Goal: Task Accomplishment & Management: Manage account settings

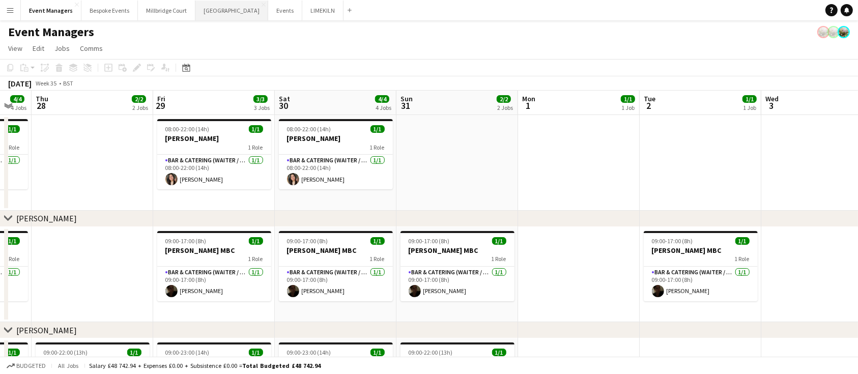
click at [215, 12] on button "[GEOGRAPHIC_DATA] Close" at bounding box center [231, 11] width 73 height 20
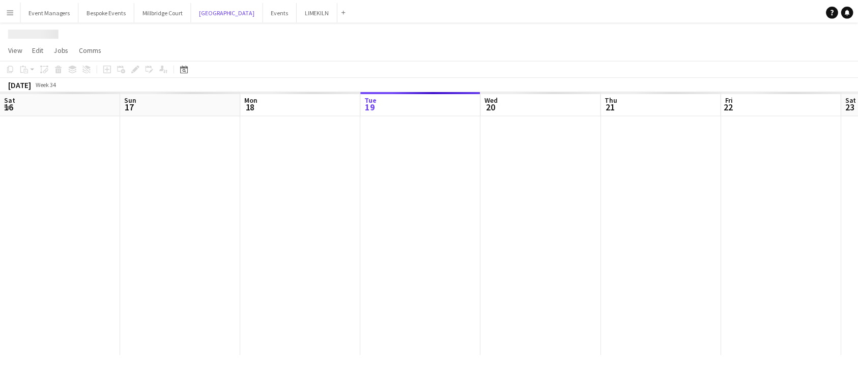
scroll to position [0, 243]
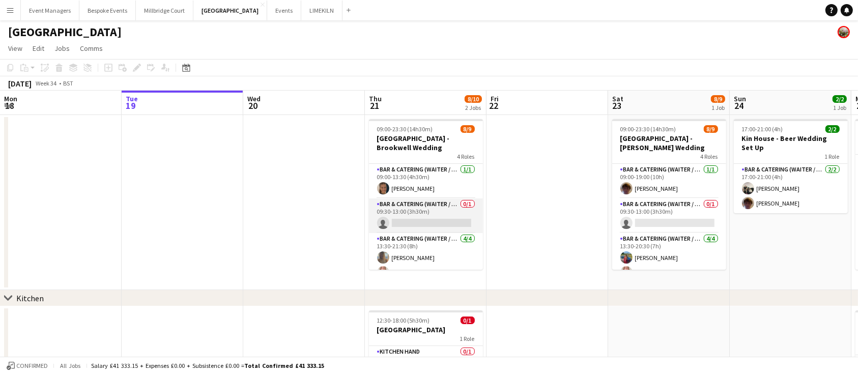
click at [388, 214] on app-card-role "Bar & Catering (Waiter / waitress) 0/1 09:30-13:00 (3h30m) single-neutral-actio…" at bounding box center [426, 215] width 114 height 35
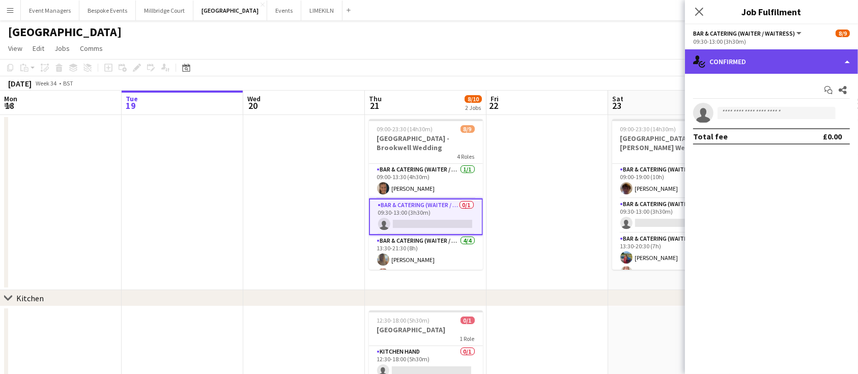
click at [775, 60] on div "single-neutral-actions-check-2 Confirmed" at bounding box center [771, 61] width 173 height 24
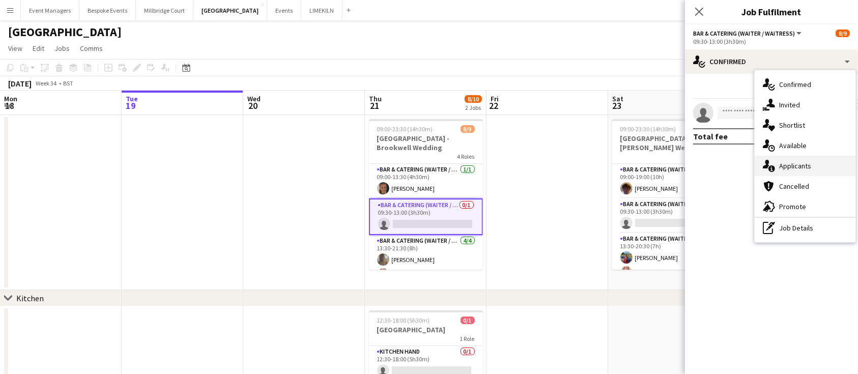
click at [801, 167] on div "single-neutral-actions-information Applicants" at bounding box center [804, 166] width 101 height 20
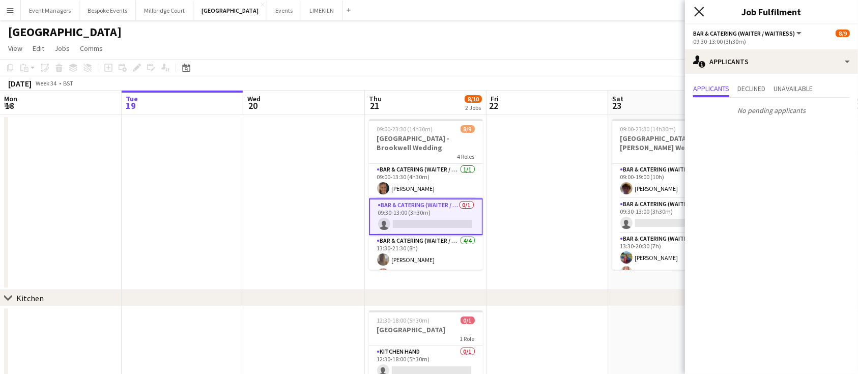
click at [701, 13] on icon at bounding box center [699, 12] width 10 height 10
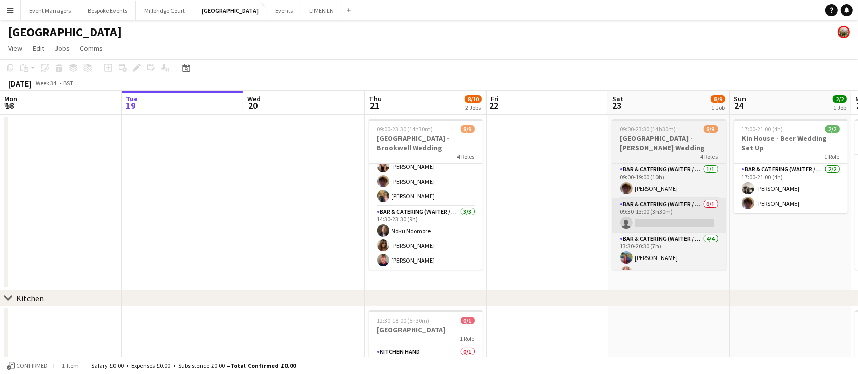
scroll to position [106, 0]
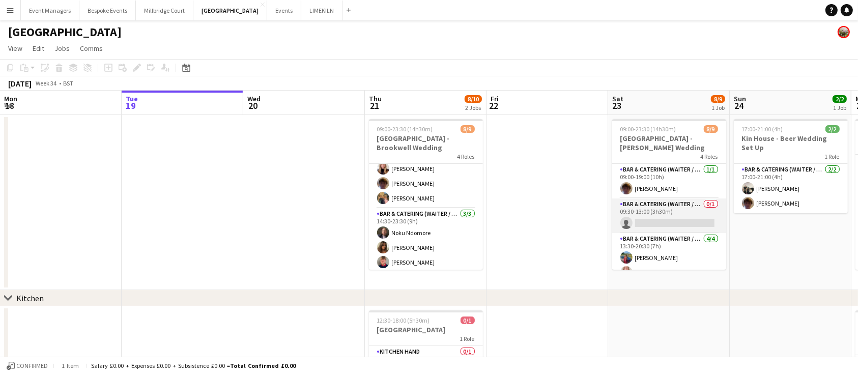
click at [651, 225] on app-card-role "Bar & Catering (Waiter / waitress) 0/1 09:30-13:00 (3h30m) single-neutral-actio…" at bounding box center [669, 215] width 114 height 35
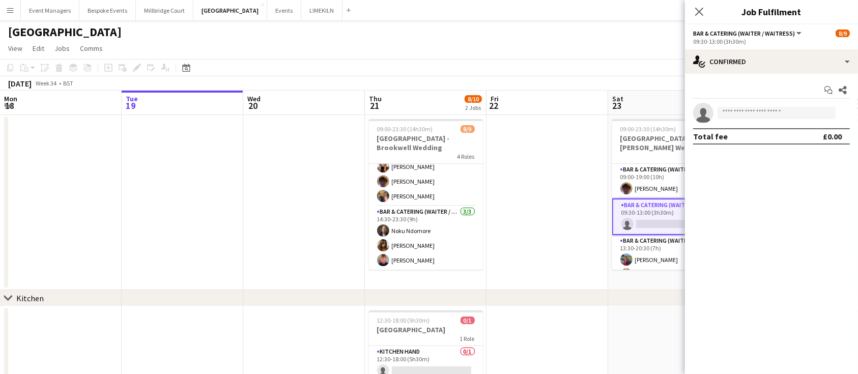
scroll to position [104, 0]
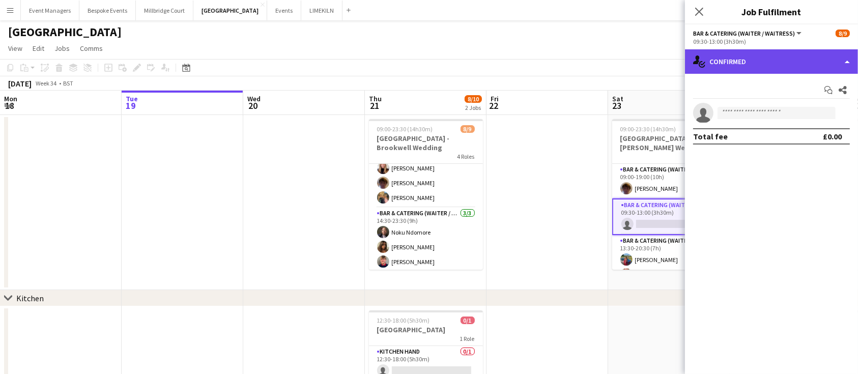
click at [770, 69] on div "single-neutral-actions-check-2 Confirmed" at bounding box center [771, 61] width 173 height 24
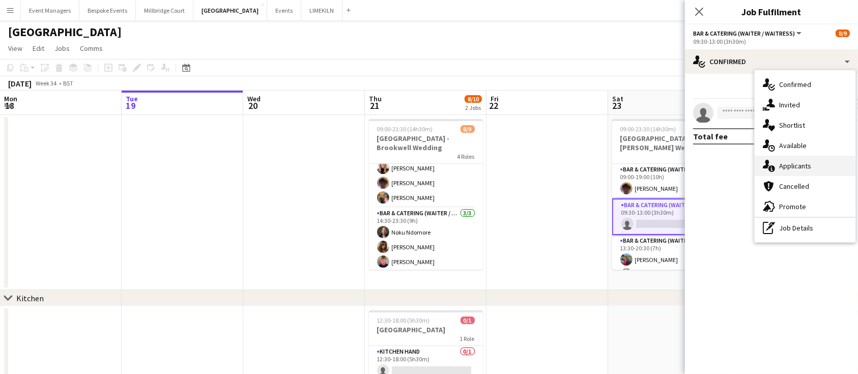
click at [809, 172] on div "single-neutral-actions-information Applicants" at bounding box center [804, 166] width 101 height 20
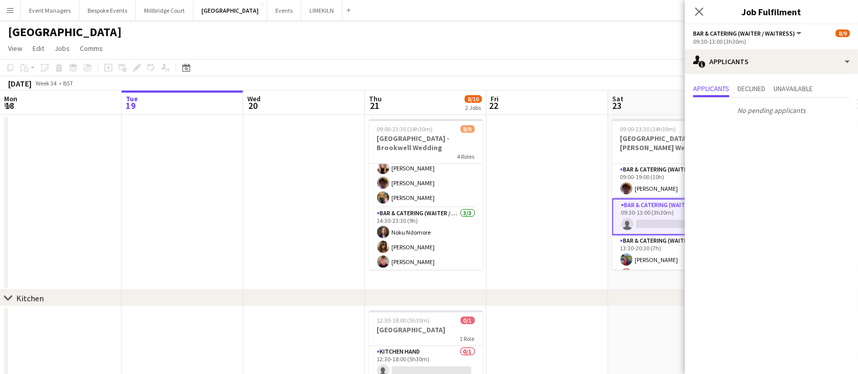
click at [695, 21] on div "Close pop-in" at bounding box center [699, 11] width 28 height 23
click at [697, 17] on app-icon "Close pop-in" at bounding box center [699, 12] width 15 height 15
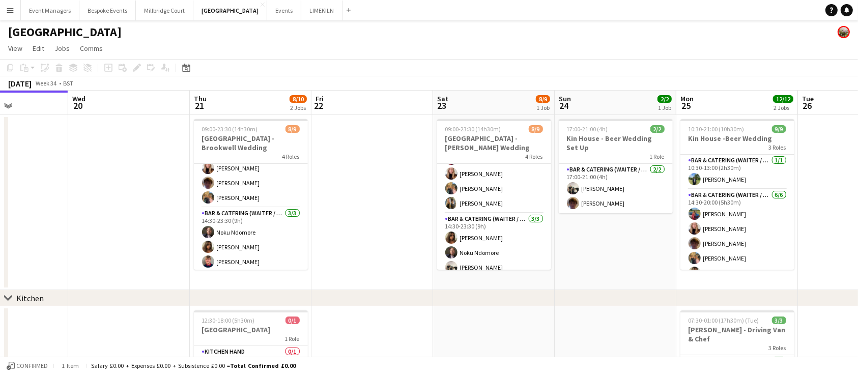
scroll to position [106, 0]
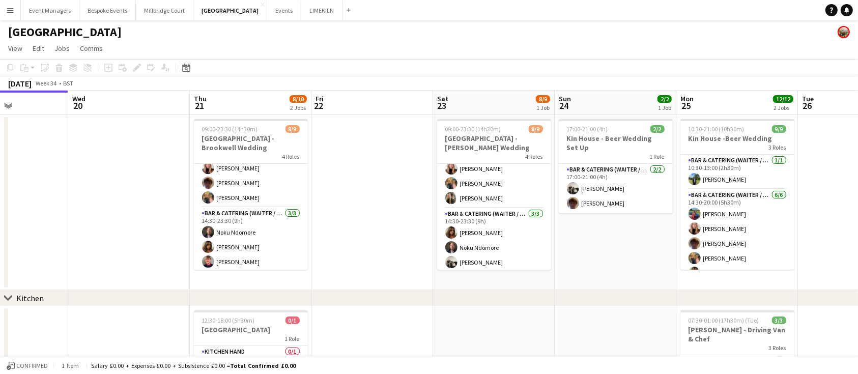
click at [489, 212] on app-card-role "Bar & Catering (Waiter / waitress) [DATE] 14:30-23:30 (9h) [PERSON_NAME] Noku N…" at bounding box center [494, 240] width 114 height 64
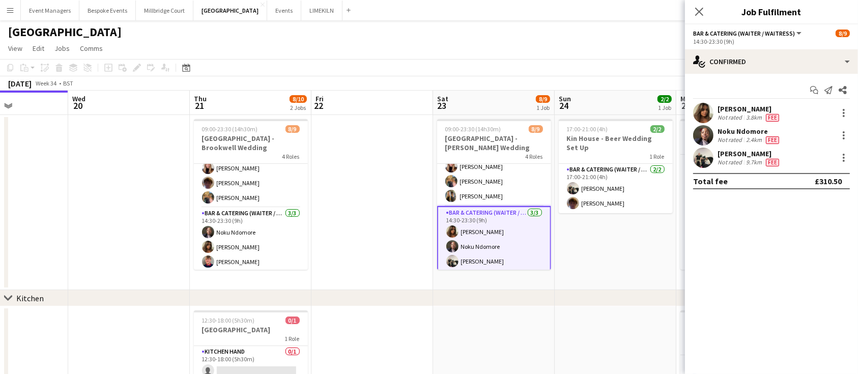
scroll to position [104, 0]
click at [700, 12] on icon at bounding box center [699, 12] width 10 height 10
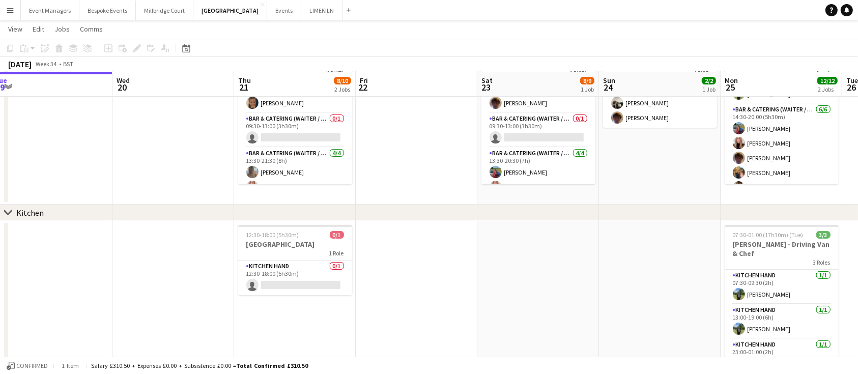
scroll to position [85, 0]
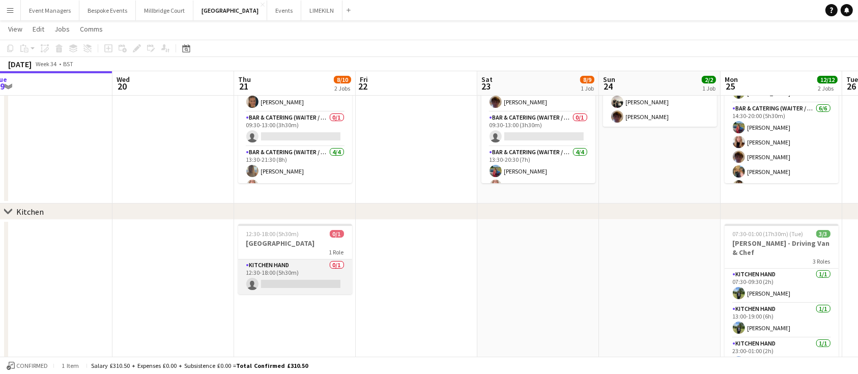
click at [318, 278] on app-card-role "Kitchen Hand 0/1 12:30-18:00 (5h30m) single-neutral-actions" at bounding box center [295, 276] width 114 height 35
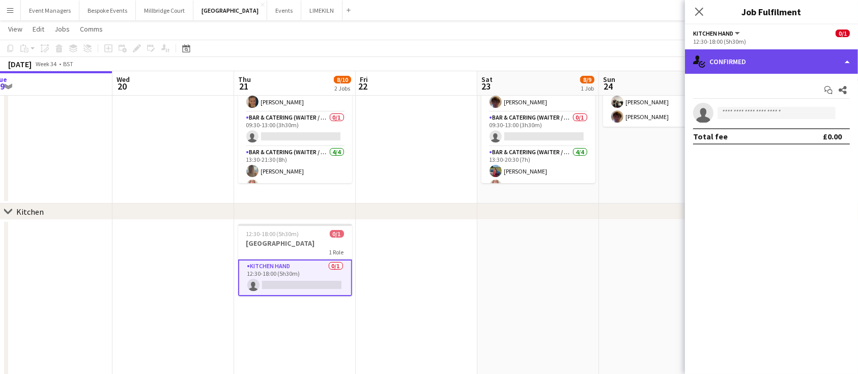
click at [781, 66] on div "single-neutral-actions-check-2 Confirmed" at bounding box center [771, 61] width 173 height 24
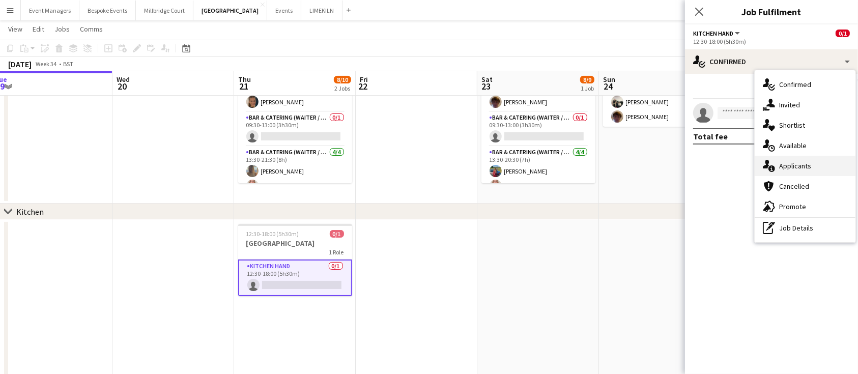
click at [812, 160] on div "single-neutral-actions-information Applicants" at bounding box center [804, 166] width 101 height 20
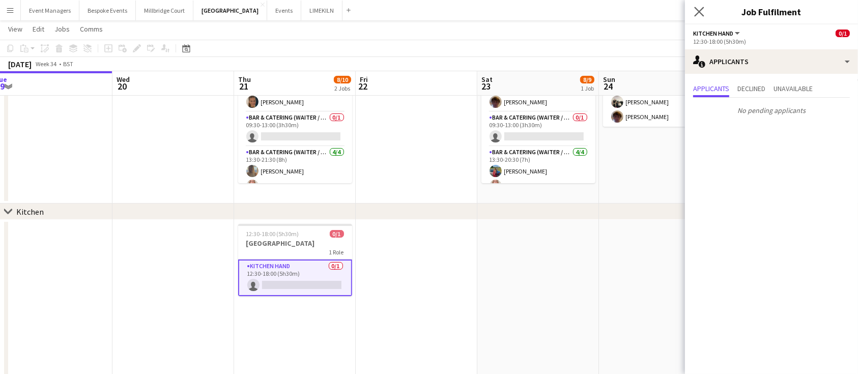
click at [704, 16] on icon at bounding box center [699, 12] width 10 height 10
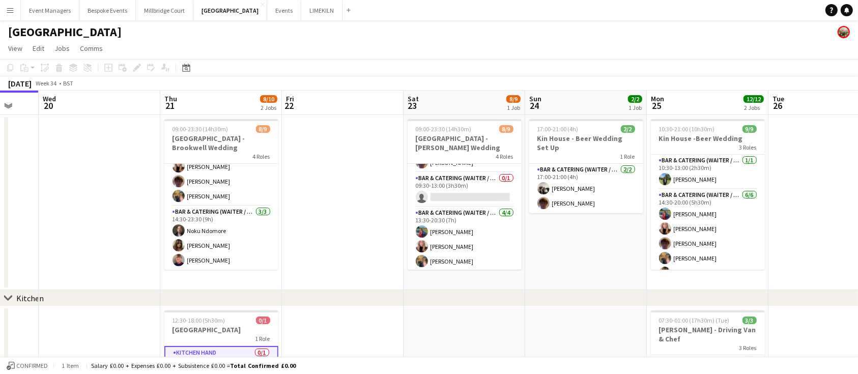
scroll to position [106, 0]
click at [217, 213] on app-card-role "Bar & Catering (Waiter / waitress) [DATE] 14:30-23:30 (9h) Noku Ndomore [PERSON…" at bounding box center [221, 238] width 114 height 64
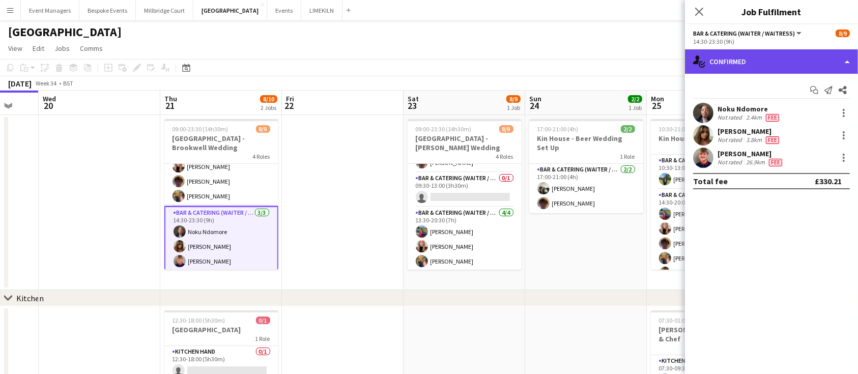
click at [760, 72] on div "single-neutral-actions-check-2 Confirmed" at bounding box center [771, 61] width 173 height 24
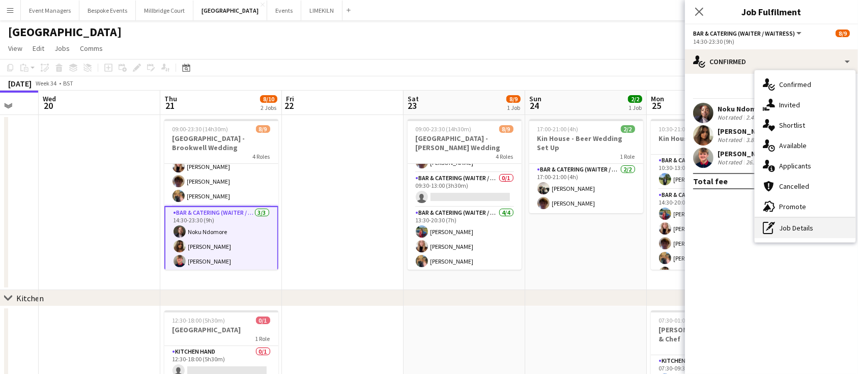
click at [815, 233] on div "pen-write Job Details" at bounding box center [804, 228] width 101 height 20
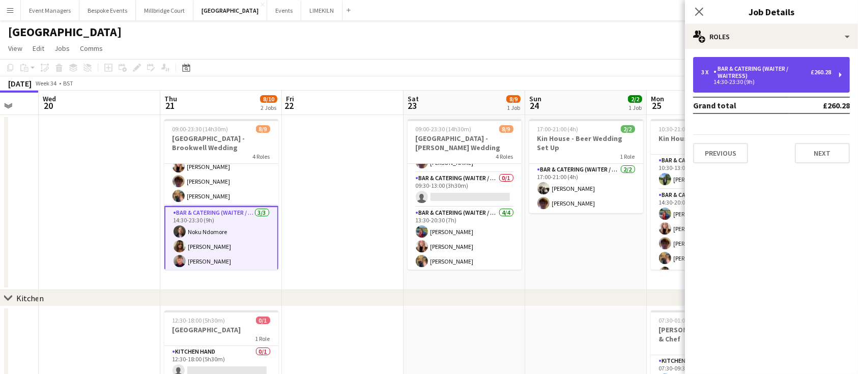
click at [738, 74] on div "Bar & Catering (Waiter / waitress)" at bounding box center [761, 72] width 97 height 14
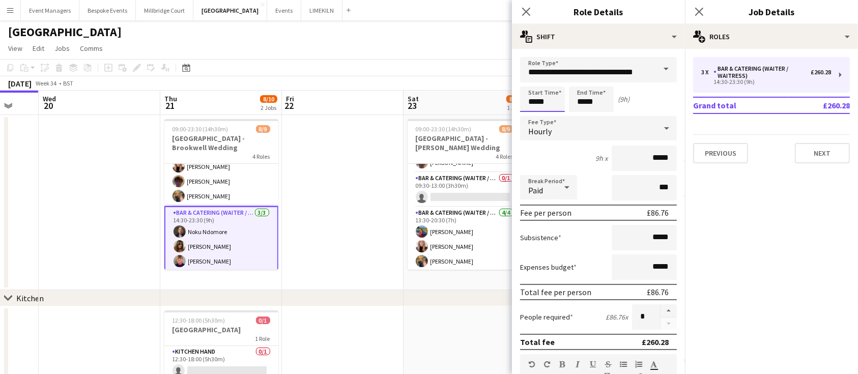
click at [554, 98] on input "*****" at bounding box center [542, 98] width 45 height 25
type input "*****"
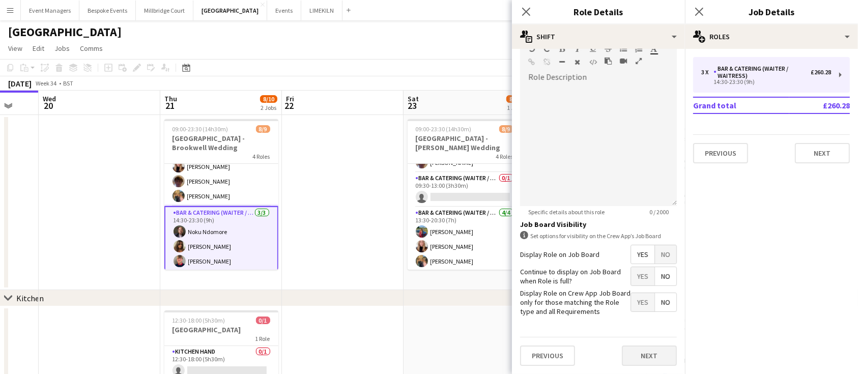
type input "*****"
click at [654, 359] on button "Next" at bounding box center [649, 355] width 55 height 20
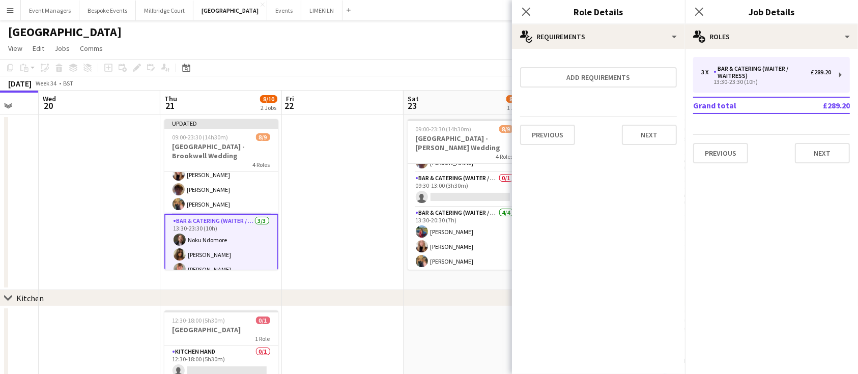
scroll to position [0, 0]
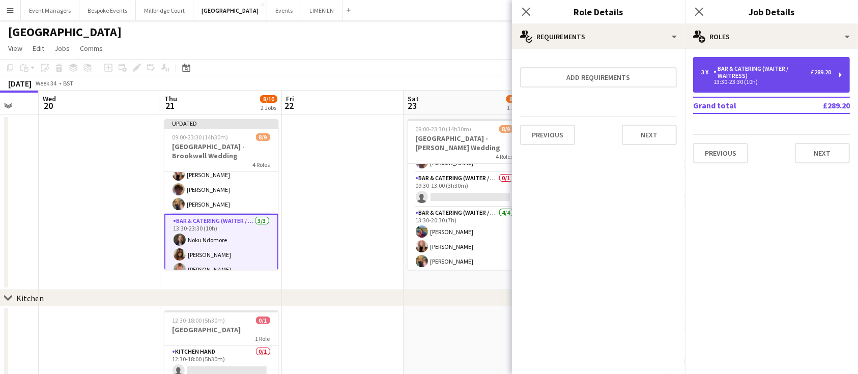
click at [784, 82] on div "13:30-23:30 (10h)" at bounding box center [766, 81] width 130 height 5
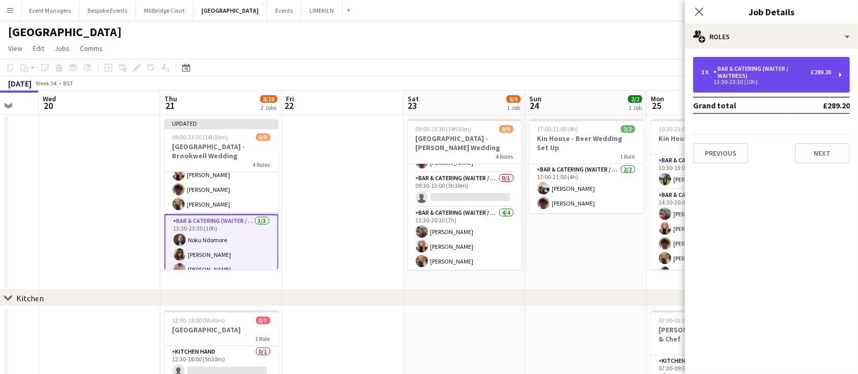
click at [779, 79] on div "13:30-23:30 (10h)" at bounding box center [766, 81] width 130 height 5
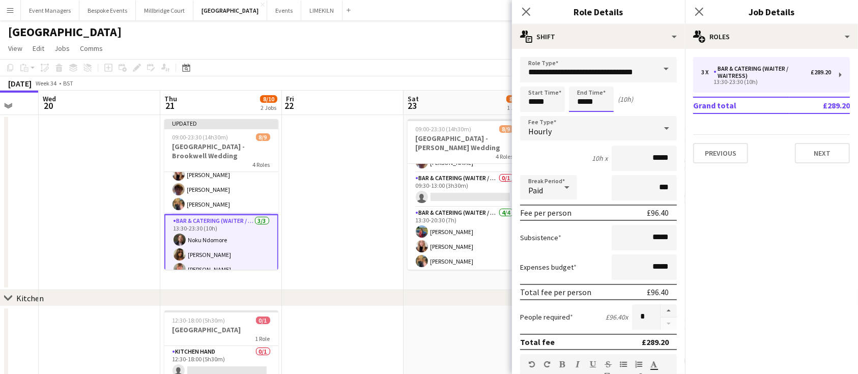
click at [584, 103] on input "*****" at bounding box center [591, 98] width 45 height 25
type input "*****"
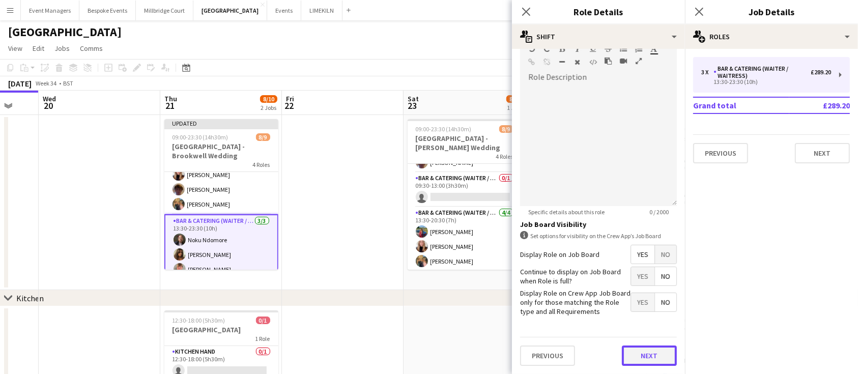
click at [642, 347] on button "Next" at bounding box center [649, 355] width 55 height 20
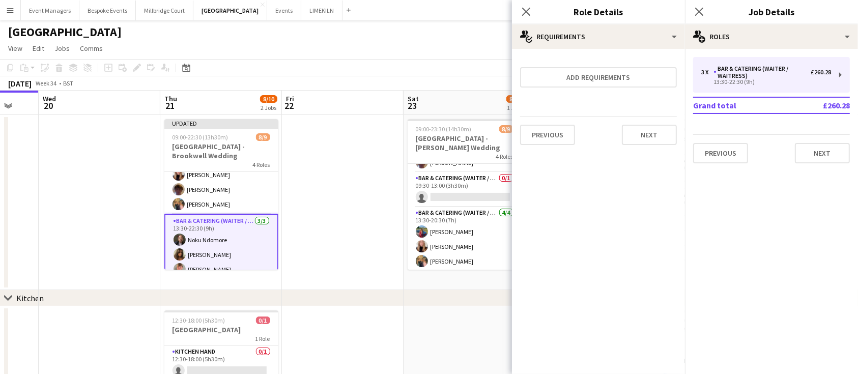
scroll to position [0, 0]
click at [212, 193] on app-card-role "Bar & Catering (Waiter / waitress) [DATE] 13:30-21:30 (8h) [PERSON_NAME] [PERSO…" at bounding box center [221, 174] width 114 height 79
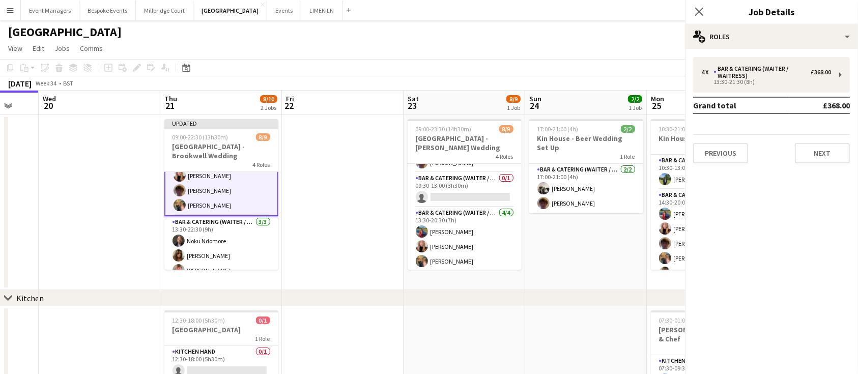
scroll to position [107, 0]
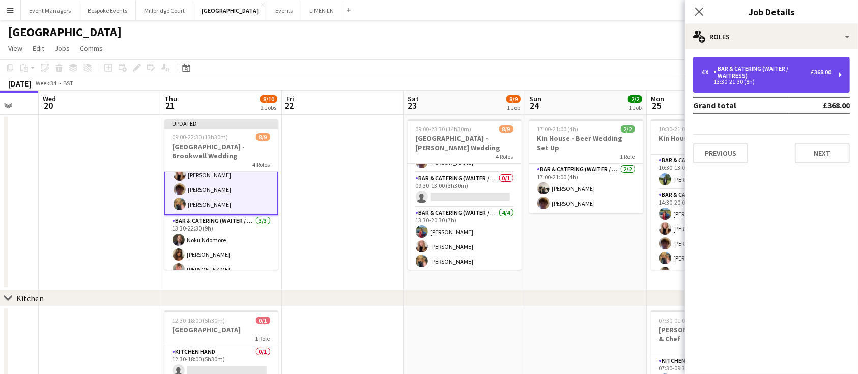
click at [775, 64] on div "4 x Bar & Catering (Waiter / waitress) £368.00 13:30-21:30 (8h)" at bounding box center [771, 75] width 157 height 36
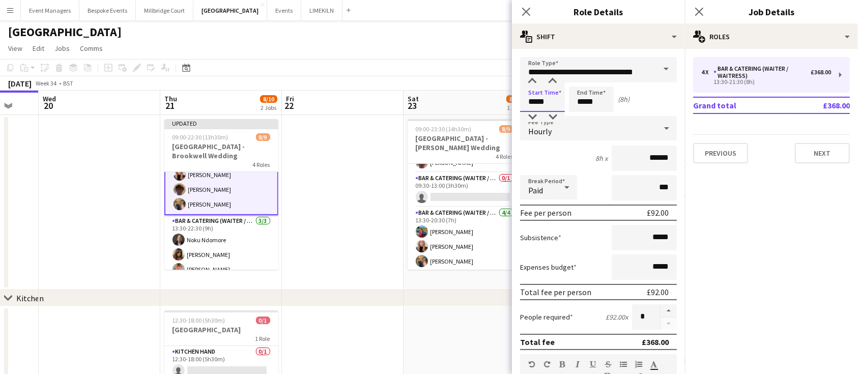
drag, startPoint x: 555, startPoint y: 102, endPoint x: 420, endPoint y: 106, distance: 134.4
click at [420, 106] on body "Menu Boards Boards Boards All jobs Status Workforce Workforce My Workforce Recr…" at bounding box center [429, 272] width 858 height 544
type input "*****"
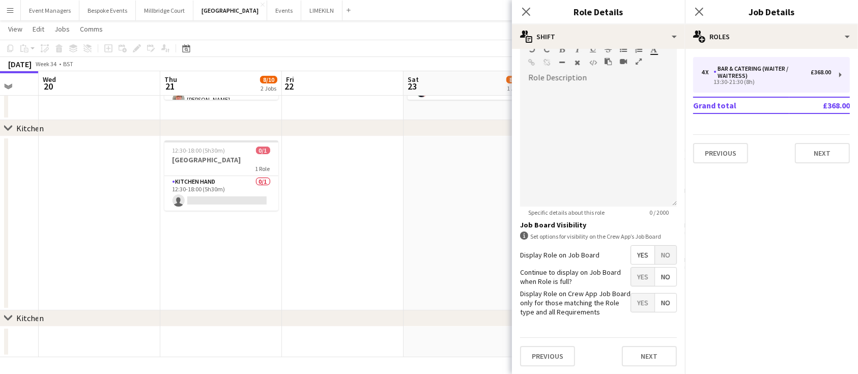
scroll to position [316, 0]
click at [652, 363] on button "Next" at bounding box center [649, 355] width 55 height 20
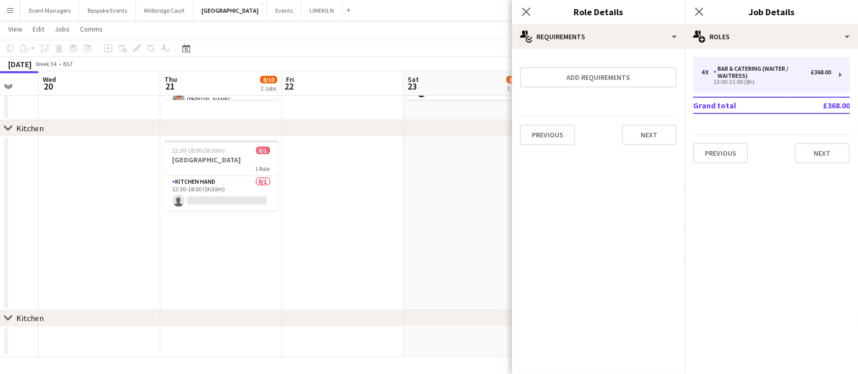
scroll to position [0, 0]
click at [704, 6] on app-icon "Close pop-in" at bounding box center [699, 12] width 15 height 15
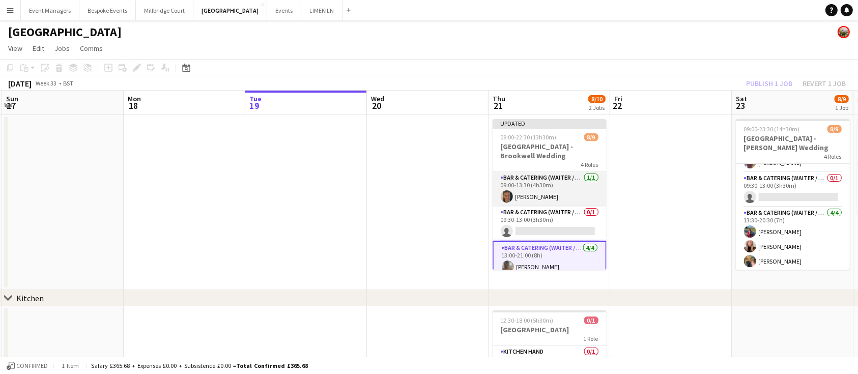
click at [544, 193] on app-card-role "Bar & Catering (Waiter / waitress) [DATE] 09:00-13:30 (4h30m) [PERSON_NAME]" at bounding box center [549, 189] width 114 height 35
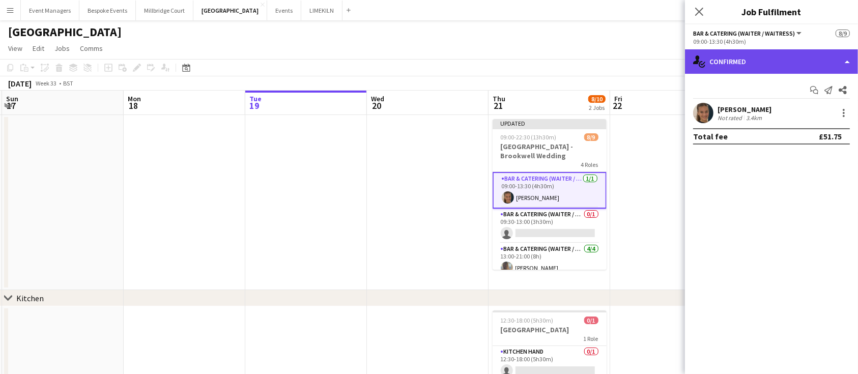
click at [777, 61] on div "single-neutral-actions-check-2 Confirmed" at bounding box center [771, 61] width 173 height 24
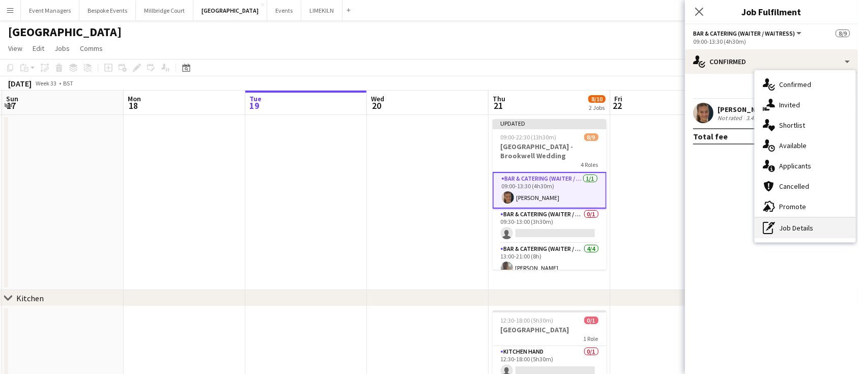
click at [797, 218] on div "pen-write Job Details" at bounding box center [804, 228] width 101 height 20
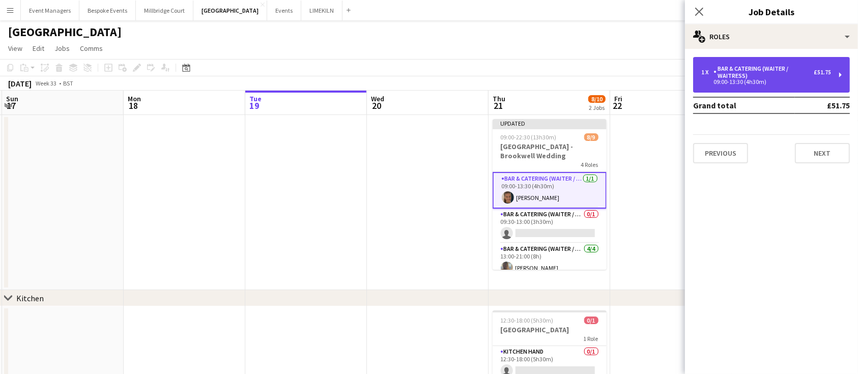
click at [771, 70] on div "Bar & Catering (Waiter / waitress)" at bounding box center [763, 72] width 100 height 14
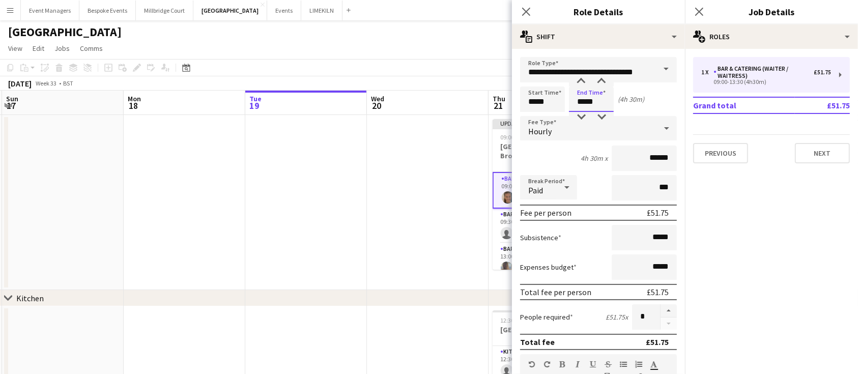
click at [594, 103] on input "*****" at bounding box center [591, 98] width 45 height 25
type input "*****"
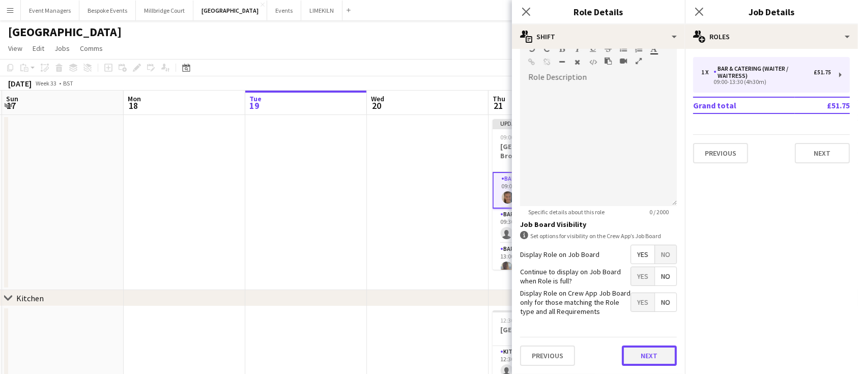
click at [644, 359] on button "Next" at bounding box center [649, 355] width 55 height 20
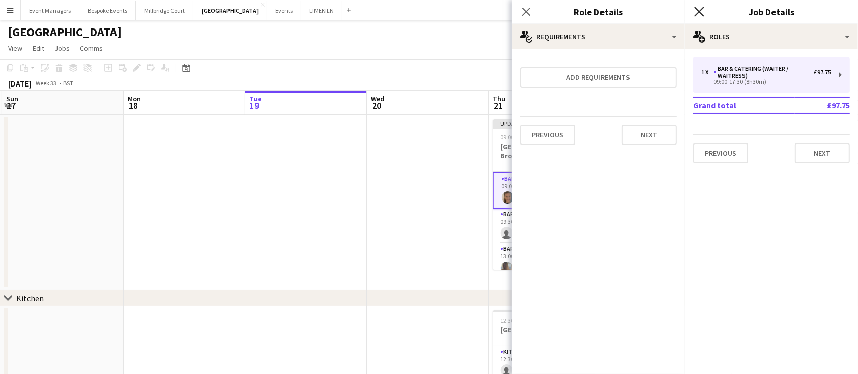
click at [700, 7] on icon "Close pop-in" at bounding box center [699, 12] width 10 height 10
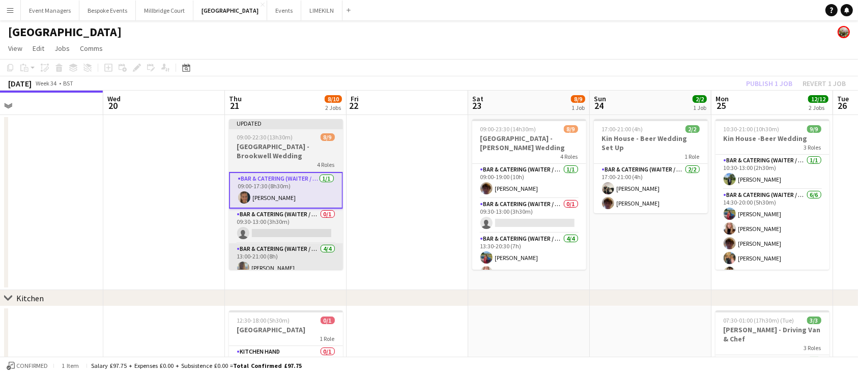
scroll to position [106, 0]
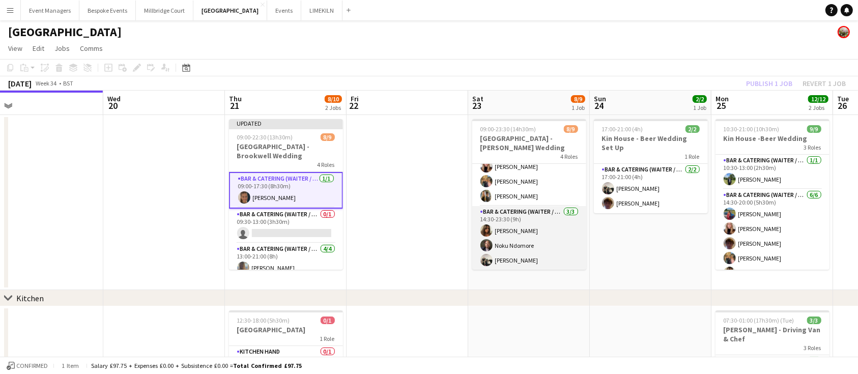
click at [534, 256] on app-card-role "Bar & Catering (Waiter / waitress) [DATE] 14:30-23:30 (9h) [PERSON_NAME] Noku N…" at bounding box center [529, 238] width 114 height 64
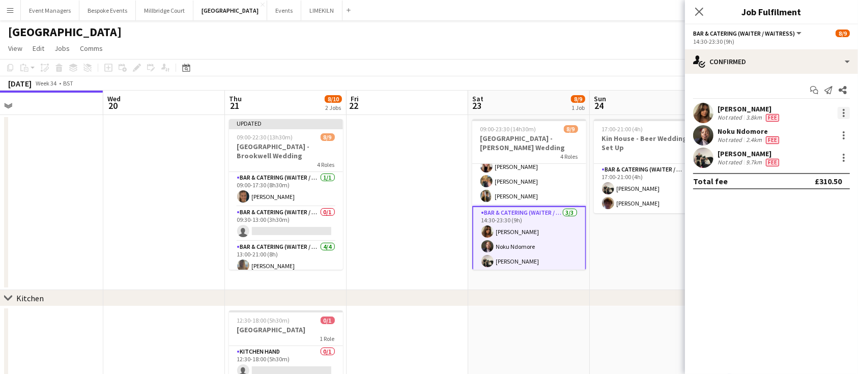
click at [846, 111] on div at bounding box center [843, 113] width 12 height 12
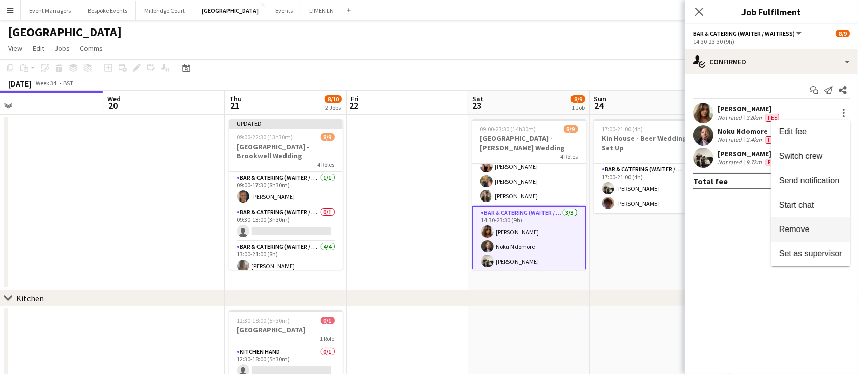
click at [838, 235] on button "Remove" at bounding box center [810, 229] width 79 height 24
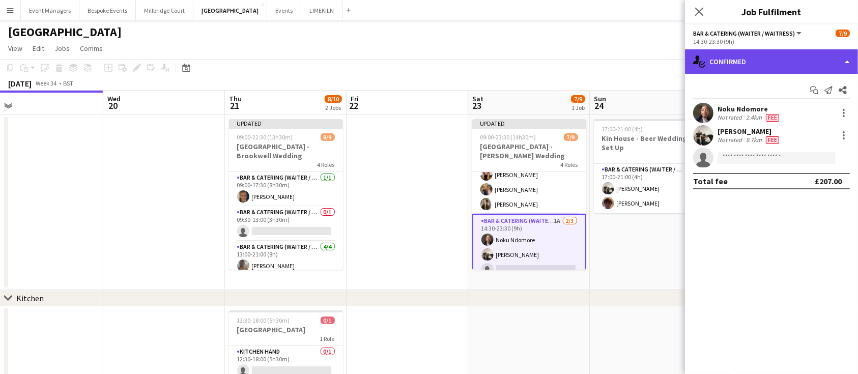
click at [768, 53] on div "single-neutral-actions-check-2 Confirmed" at bounding box center [771, 61] width 173 height 24
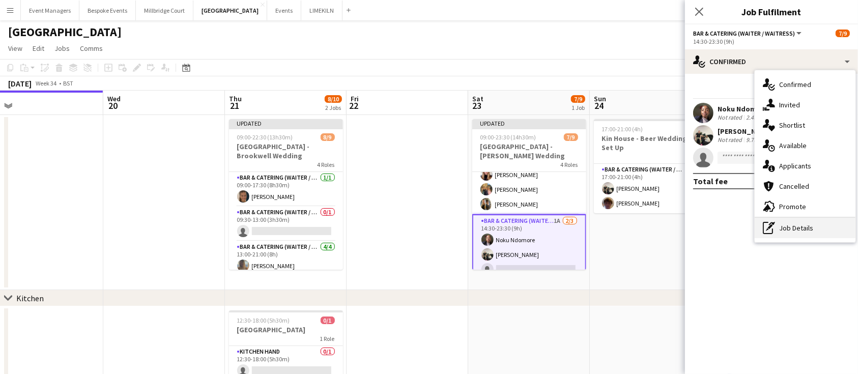
click at [800, 230] on div "pen-write Job Details" at bounding box center [804, 228] width 101 height 20
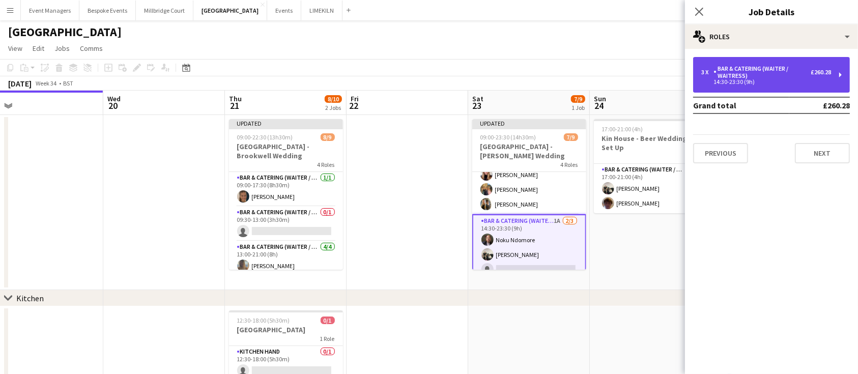
click at [718, 78] on div "Bar & Catering (Waiter / waitress)" at bounding box center [761, 72] width 97 height 14
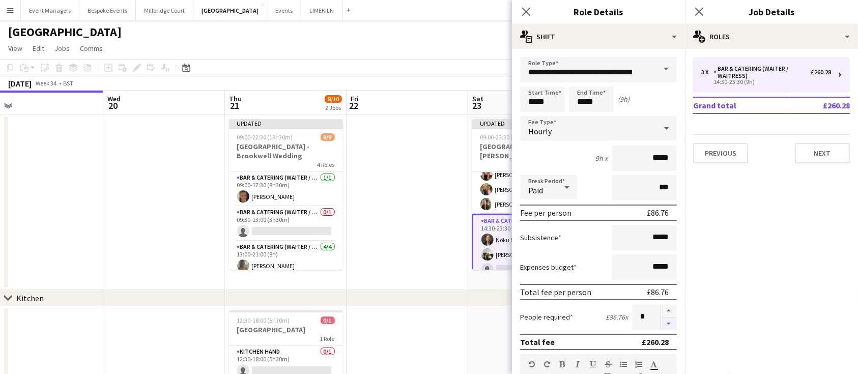
click at [663, 321] on button "button" at bounding box center [668, 323] width 16 height 13
type input "*"
click at [699, 16] on icon "Close pop-in" at bounding box center [699, 12] width 10 height 10
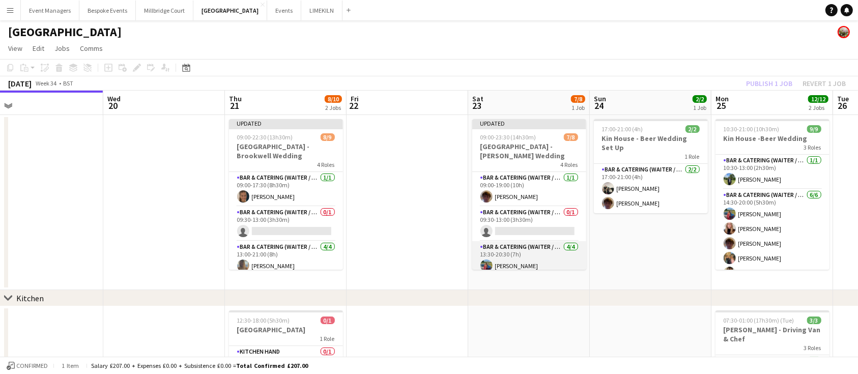
scroll to position [0, 0]
click at [512, 224] on app-card-role "Bar & Catering (Waiter / waitress) 0/1 09:30-13:00 (3h30m) single-neutral-actio…" at bounding box center [529, 224] width 114 height 35
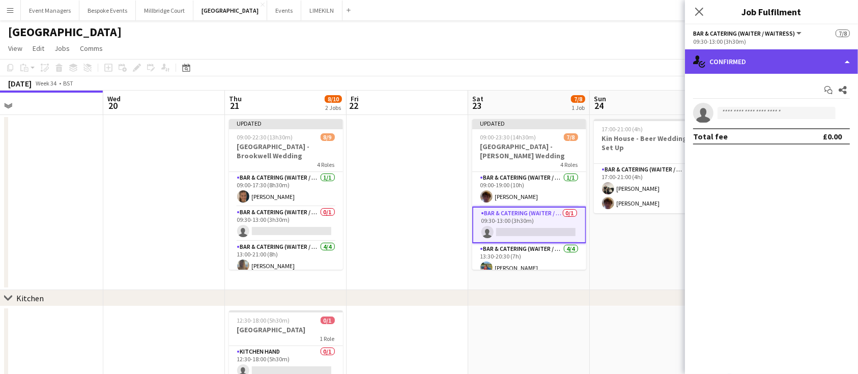
click at [771, 60] on div "single-neutral-actions-check-2 Confirmed" at bounding box center [771, 61] width 173 height 24
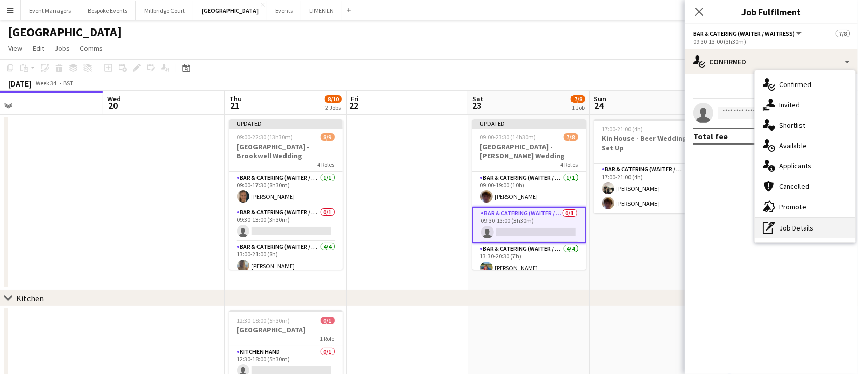
click at [805, 229] on div "pen-write Job Details" at bounding box center [804, 228] width 101 height 20
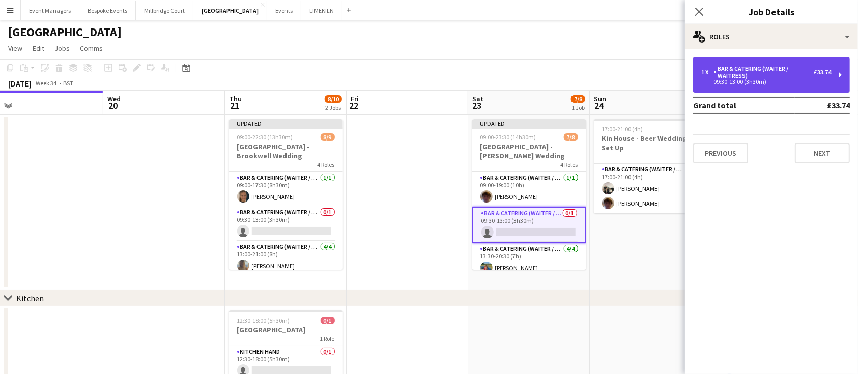
click at [736, 76] on div "Bar & Catering (Waiter / waitress)" at bounding box center [763, 72] width 100 height 14
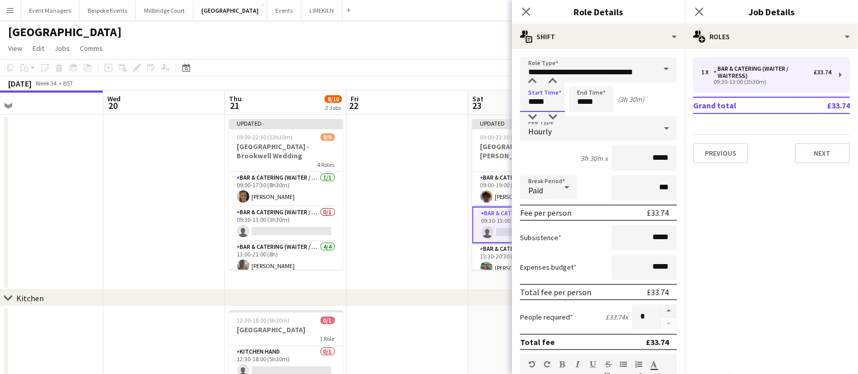
drag, startPoint x: 553, startPoint y: 99, endPoint x: 422, endPoint y: 99, distance: 131.3
click at [422, 99] on body "Menu Boards Boards Boards All jobs Status Workforce Workforce My Workforce Recr…" at bounding box center [429, 272] width 858 height 544
type input "*****"
click at [550, 103] on input "*****" at bounding box center [542, 98] width 45 height 25
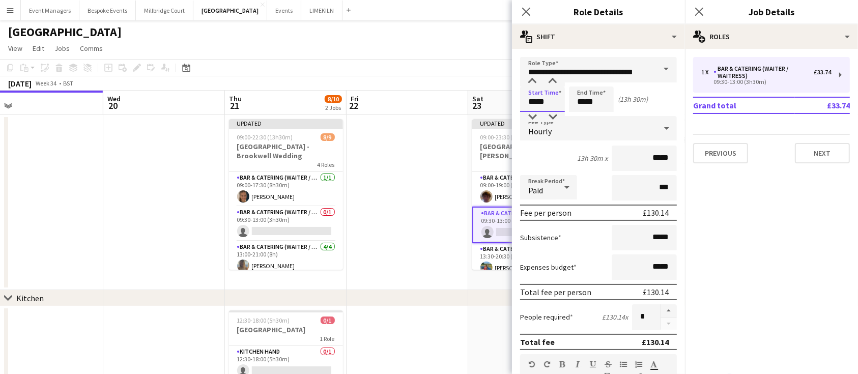
type input "*****"
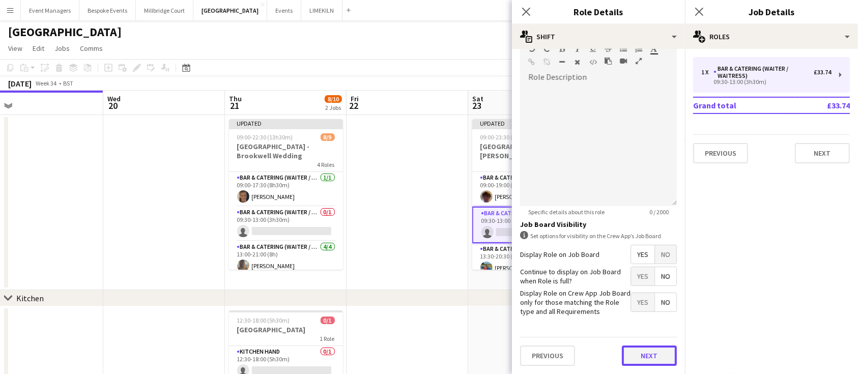
click at [654, 353] on button "Next" at bounding box center [649, 355] width 55 height 20
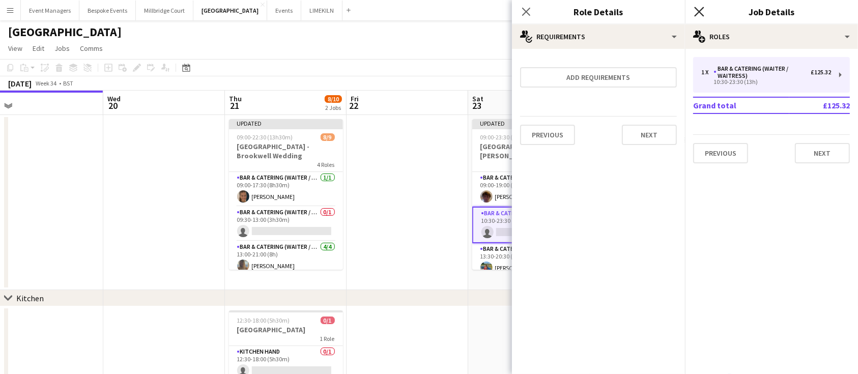
click at [701, 8] on icon "Close pop-in" at bounding box center [699, 12] width 10 height 10
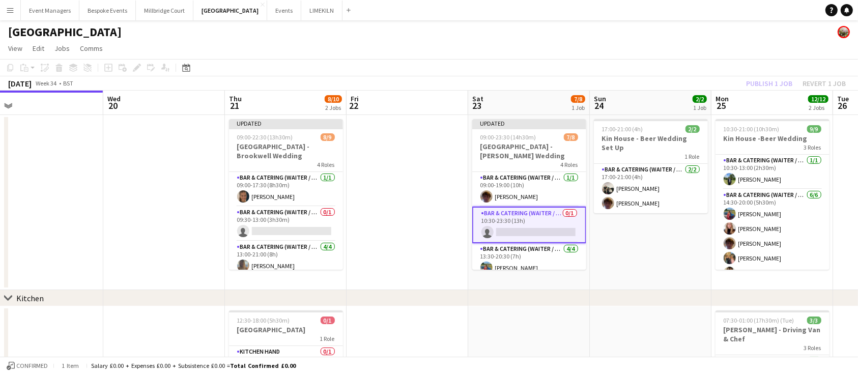
click at [526, 209] on app-card-role "Bar & Catering (Waiter / waitress) 0/1 10:30-23:30 (13h) single-neutral-actions" at bounding box center [529, 225] width 114 height 37
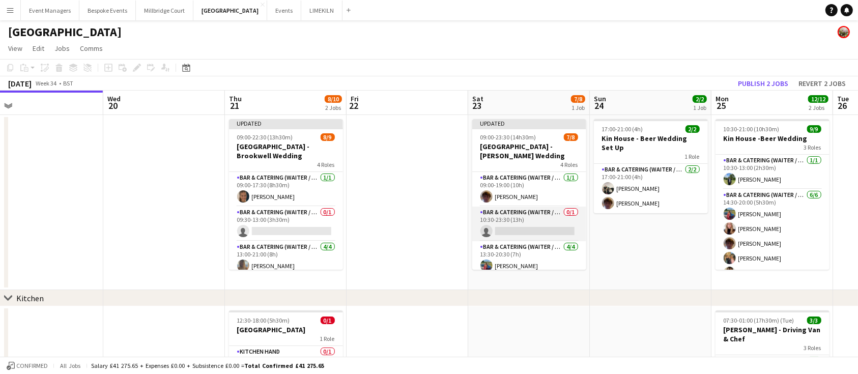
click at [526, 209] on app-card-role "Bar & Catering (Waiter / waitress) 0/1 10:30-23:30 (13h) single-neutral-actions" at bounding box center [529, 224] width 114 height 35
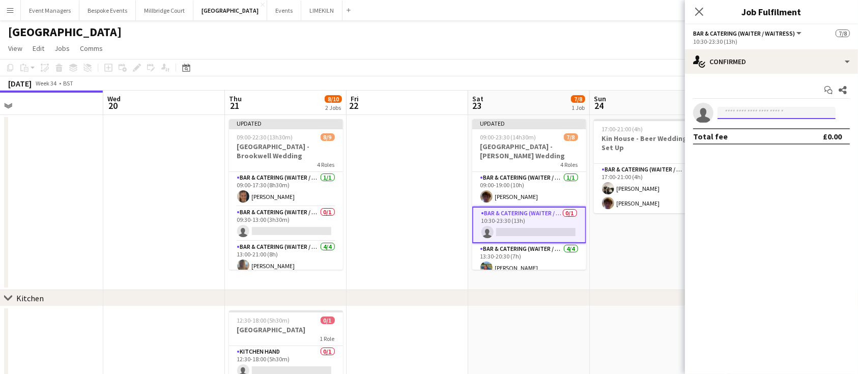
click at [741, 110] on input at bounding box center [776, 113] width 118 height 12
type input "***"
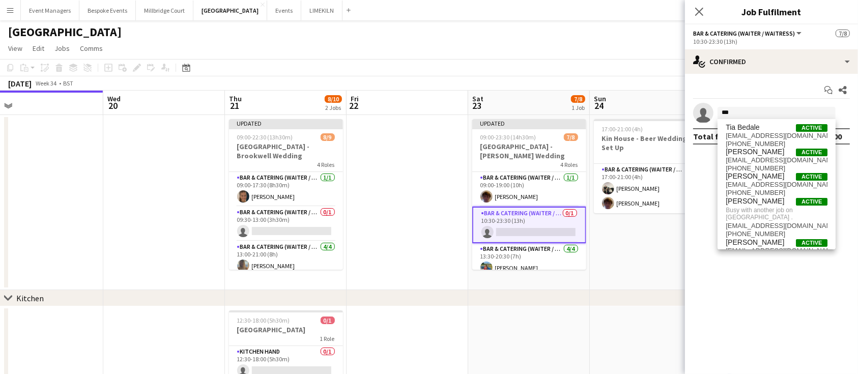
click at [679, 245] on app-date-cell "17:00-21:00 (4h) 2/2 Kin House - Beer Wedding Set Up 1 Role Bar & Catering (Wai…" at bounding box center [651, 202] width 122 height 175
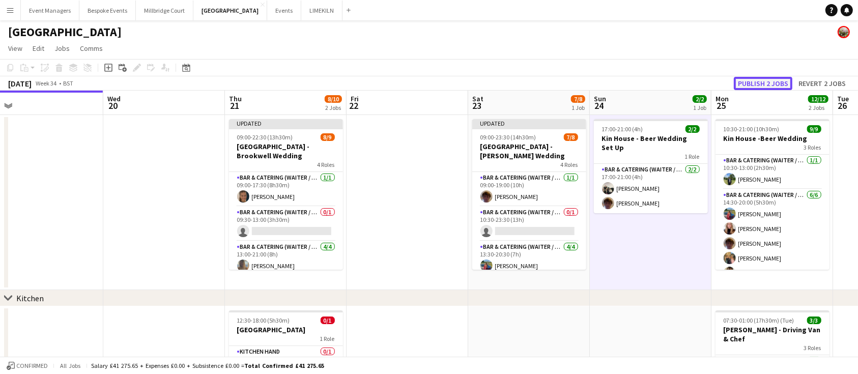
click at [755, 81] on button "Publish 2 jobs" at bounding box center [763, 83] width 59 height 13
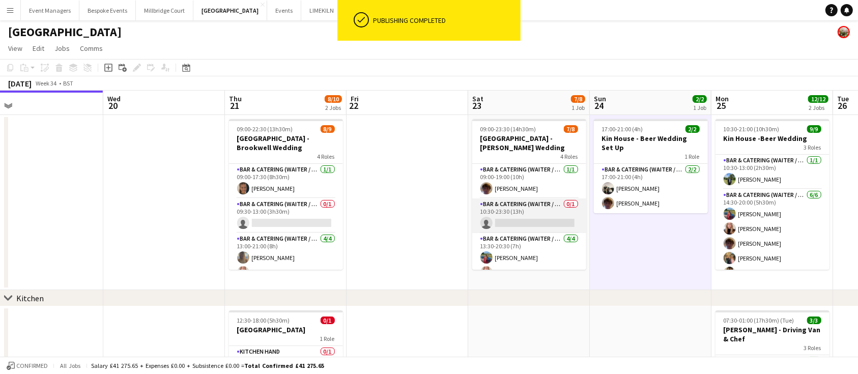
click at [506, 219] on app-card-role "Bar & Catering (Waiter / waitress) 0/1 10:30-23:30 (13h) single-neutral-actions" at bounding box center [529, 215] width 114 height 35
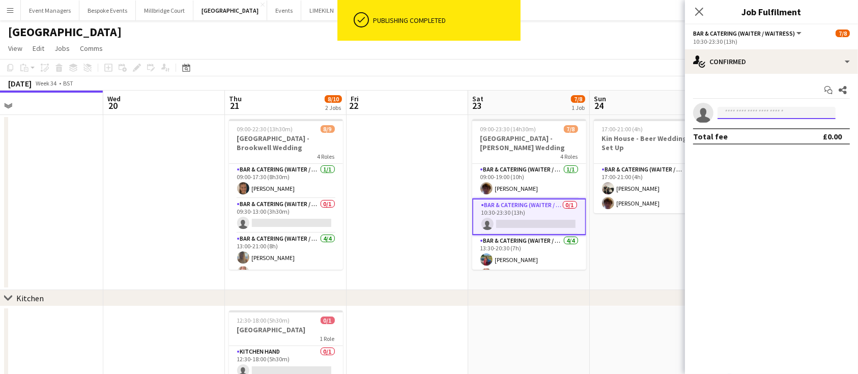
click at [736, 113] on input at bounding box center [776, 113] width 118 height 12
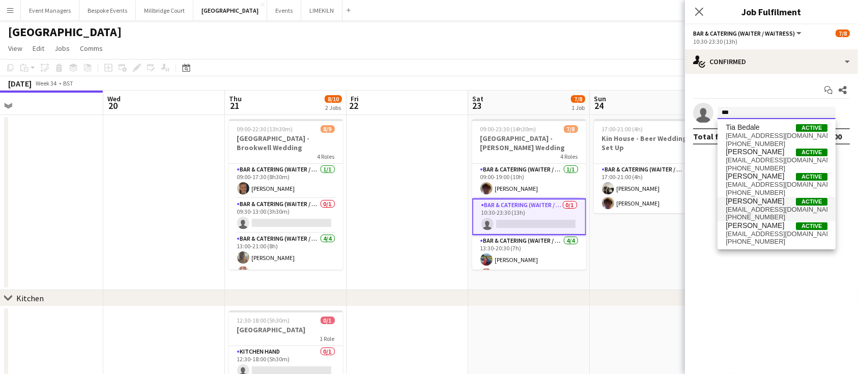
type input "***"
click at [762, 198] on span "[PERSON_NAME] Active" at bounding box center [776, 201] width 102 height 9
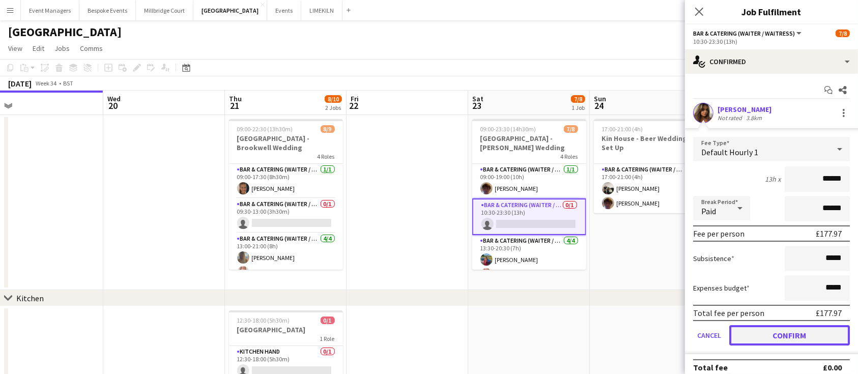
click at [793, 337] on button "Confirm" at bounding box center [789, 335] width 121 height 20
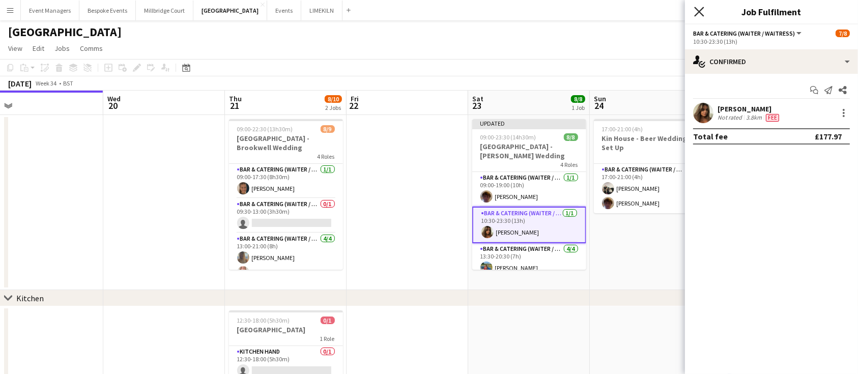
click at [697, 10] on icon at bounding box center [699, 12] width 10 height 10
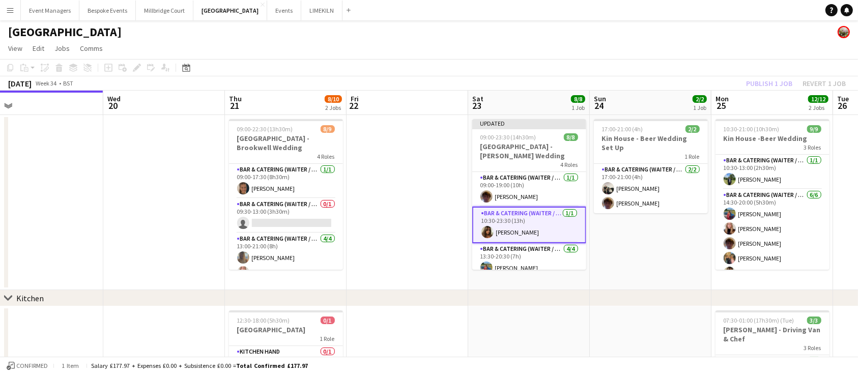
click at [755, 81] on div "Publish 1 job Revert 1 job" at bounding box center [796, 83] width 124 height 13
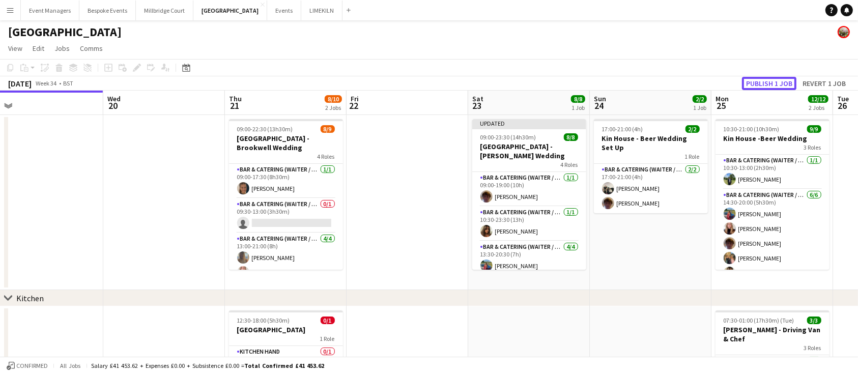
click at [755, 81] on button "Publish 1 job" at bounding box center [769, 83] width 54 height 13
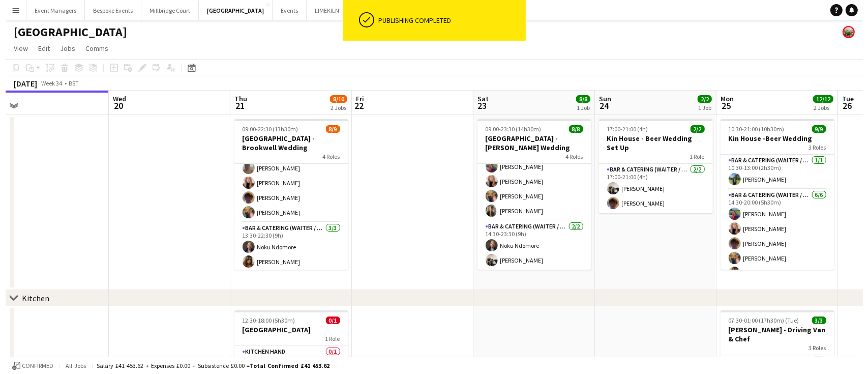
scroll to position [106, 0]
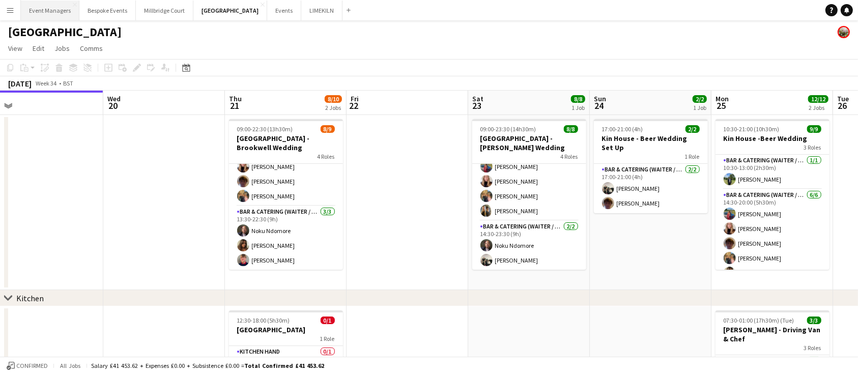
click at [48, 3] on button "Event Managers Close" at bounding box center [50, 11] width 59 height 20
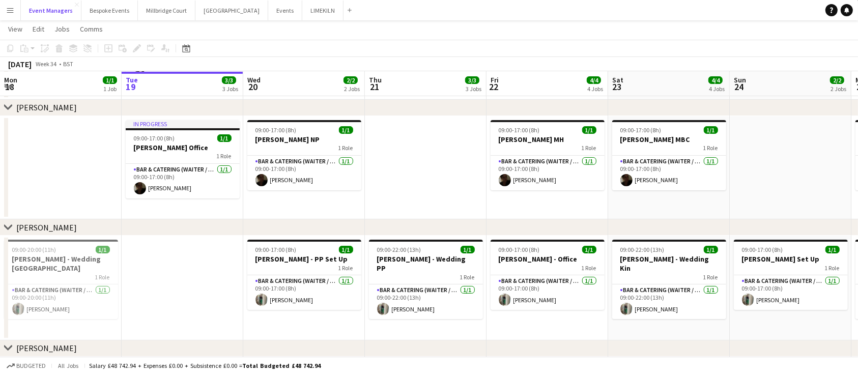
scroll to position [167, 0]
